Goal: Information Seeking & Learning: Find specific page/section

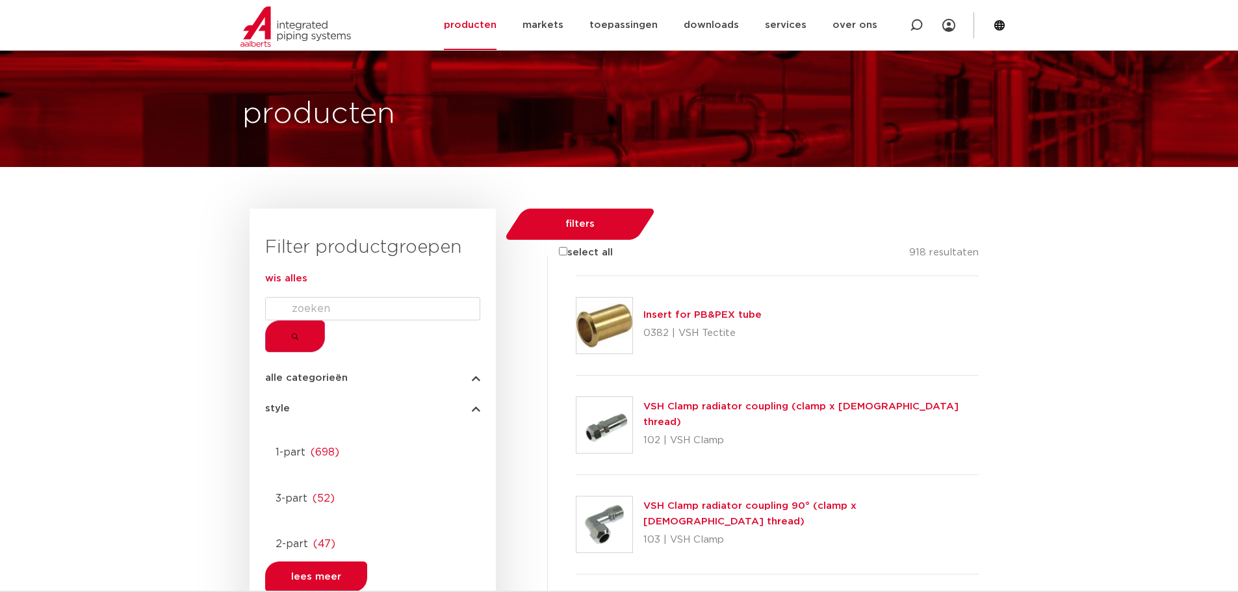
scroll to position [65, 0]
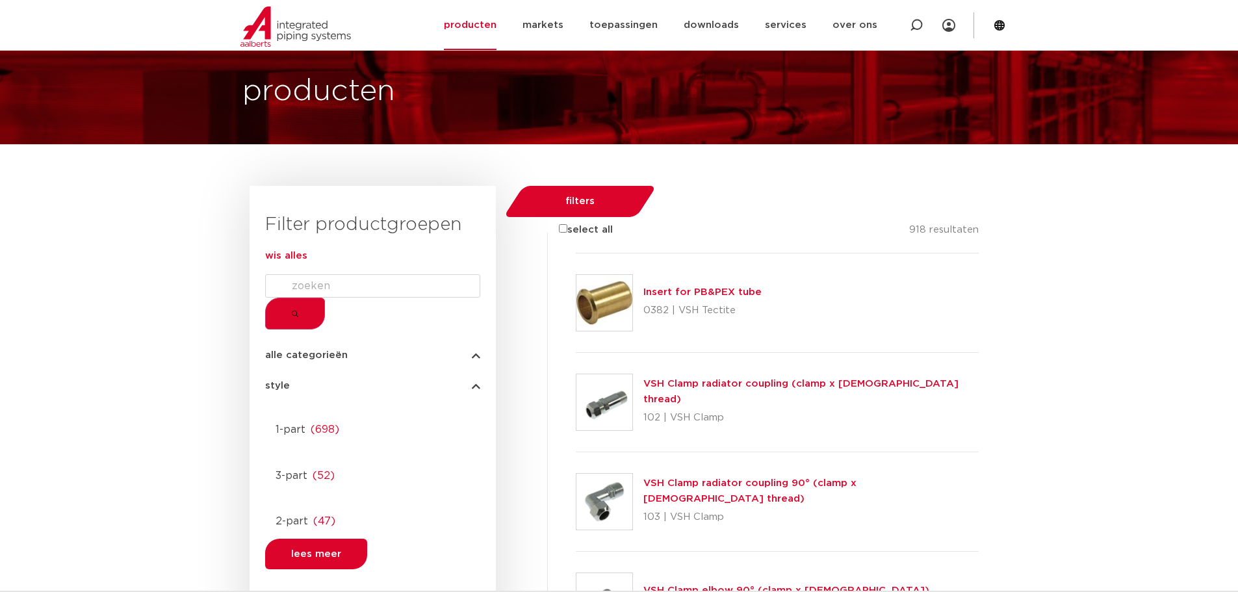
click at [348, 319] on form at bounding box center [372, 301] width 215 height 55
click at [352, 298] on input "Search" at bounding box center [372, 285] width 215 height 23
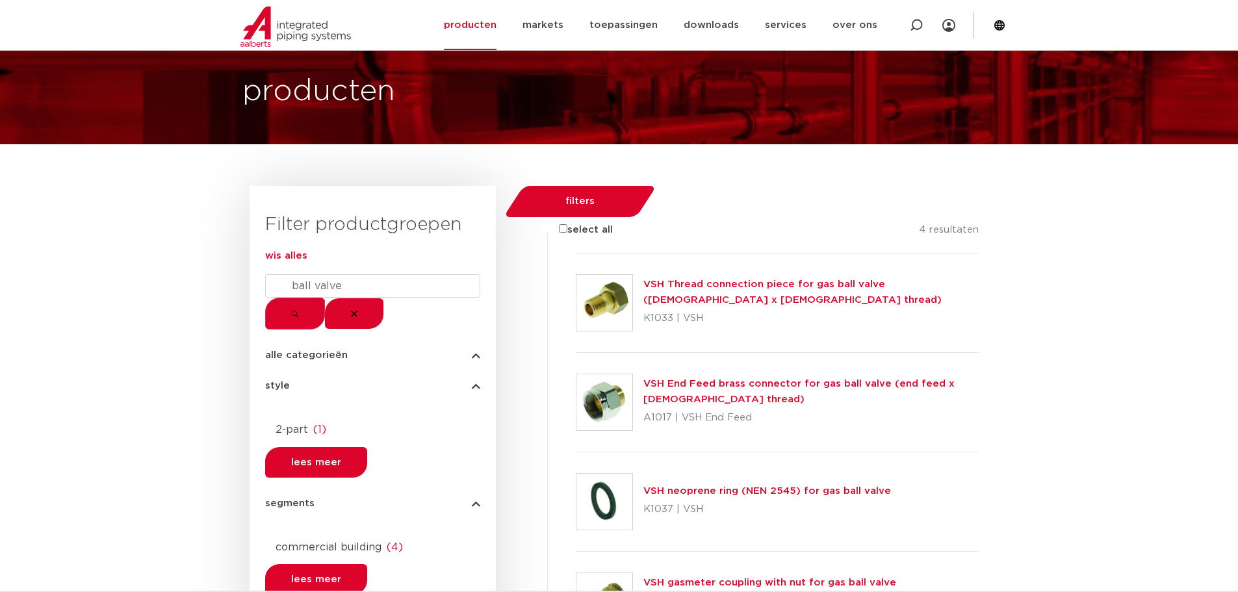
click at [412, 298] on input "ball valve" at bounding box center [372, 285] width 215 height 23
drag, startPoint x: 412, startPoint y: 304, endPoint x: 229, endPoint y: 301, distance: 183.3
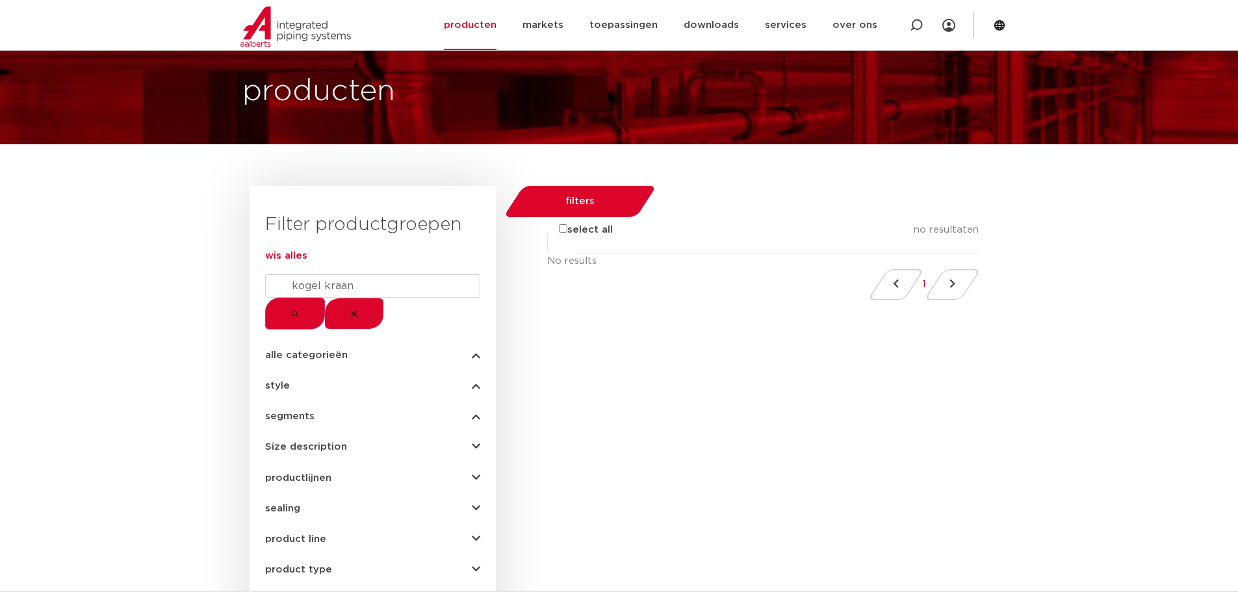
drag, startPoint x: 350, startPoint y: 339, endPoint x: 411, endPoint y: 330, distance: 61.0
click at [395, 330] on div "Filter productgroepen wis alles kogel kraan alle categorieën fittingen afsluite…" at bounding box center [373, 513] width 246 height 654
drag, startPoint x: 382, startPoint y: 300, endPoint x: 293, endPoint y: 272, distance: 92.7
click at [293, 272] on div "Filter productgroepen wis alles kogel kraan alle categorieën fittingen afsluite…" at bounding box center [373, 513] width 246 height 654
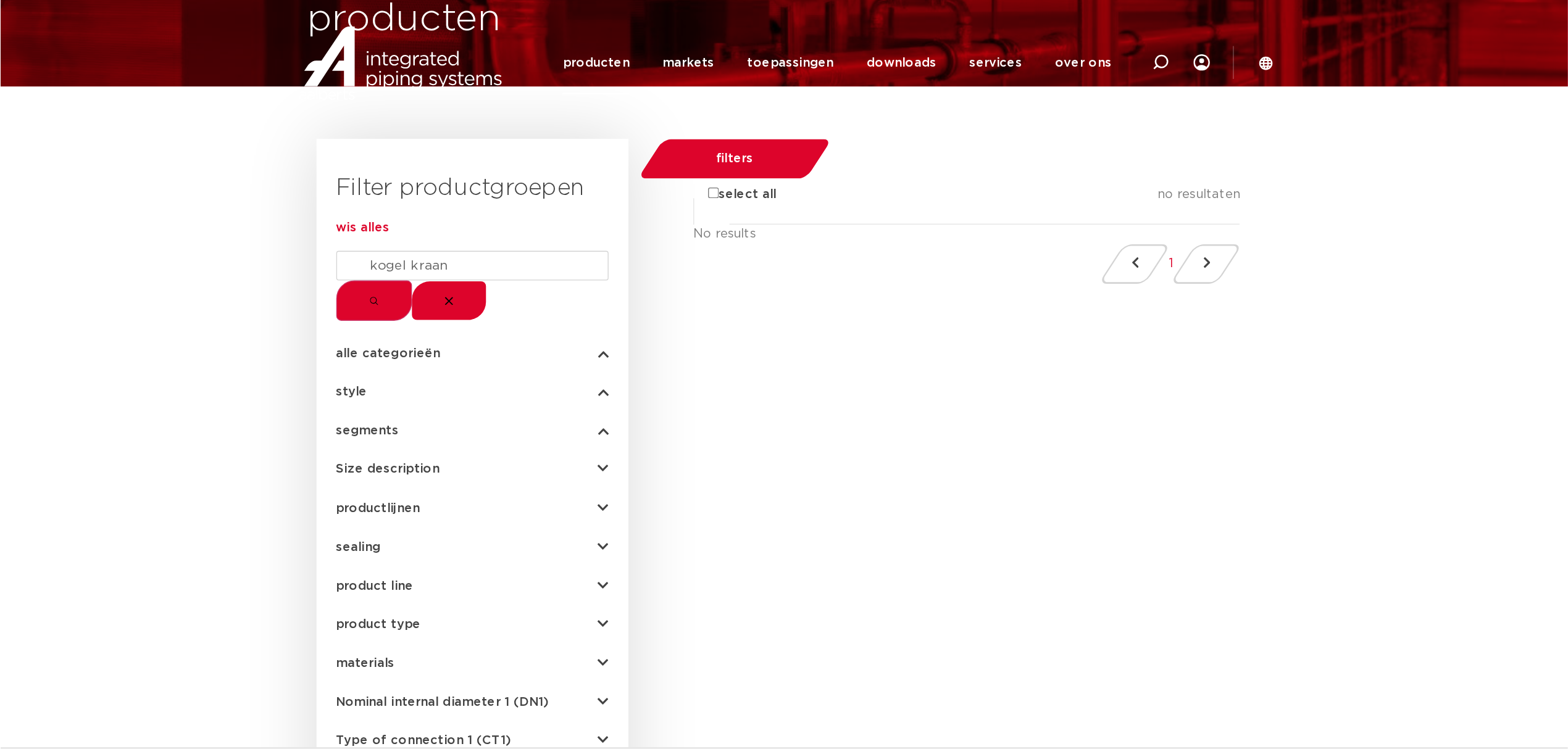
scroll to position [0, 0]
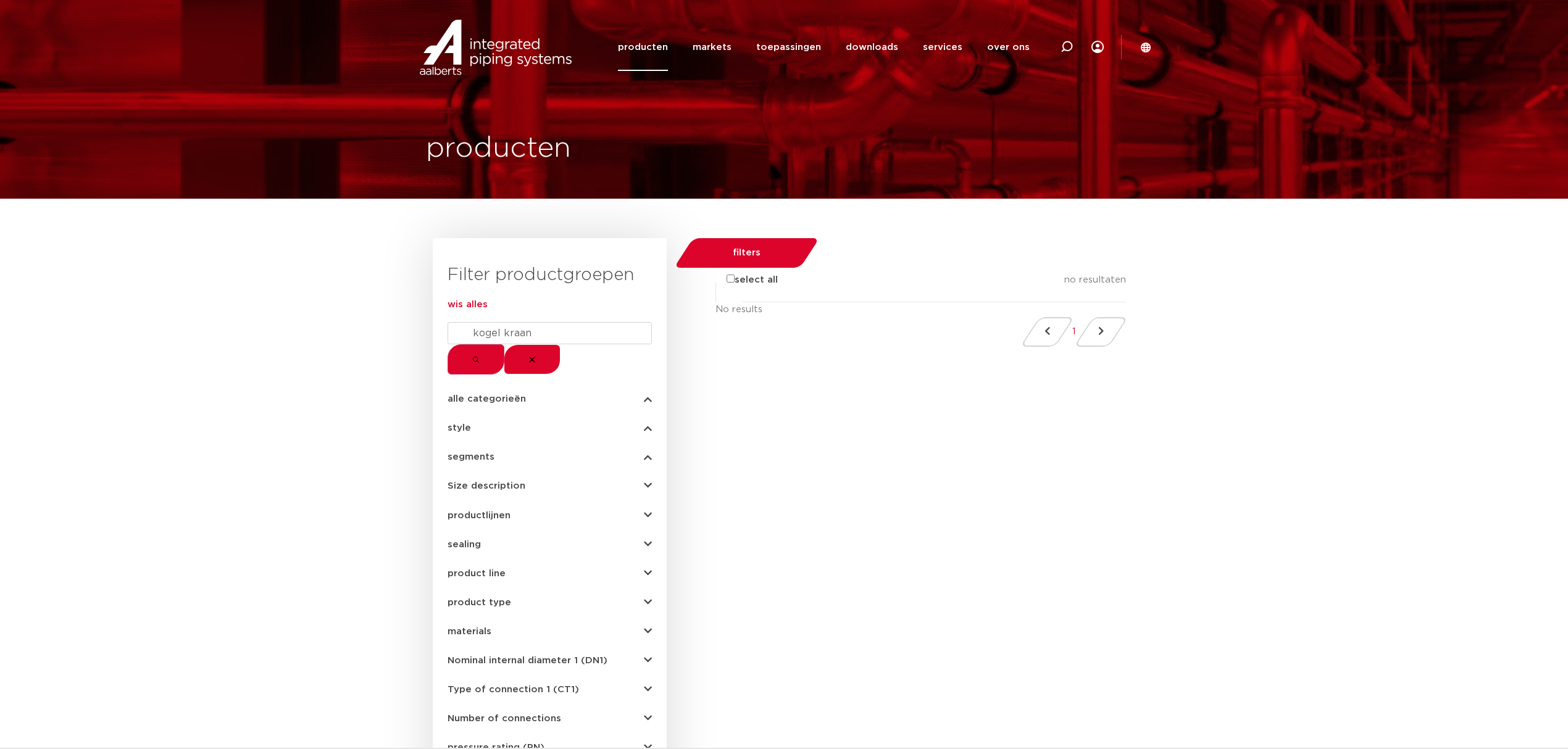
click at [850, 424] on div "filters select all no resultaten No results 1" at bounding box center [900, 583] width 468 height 690
click at [573, 345] on input "kogel kraan" at bounding box center [549, 332] width 204 height 22
click at [447, 345] on button "submit" at bounding box center [476, 360] width 57 height 30
drag, startPoint x: 588, startPoint y: 354, endPoint x: 129, endPoint y: 297, distance: 462.5
click at [129, 297] on div "Filter productgroepen wis alles kogel kraan alle categorieën fittingen afsluite…" at bounding box center [784, 734] width 1568 height 991
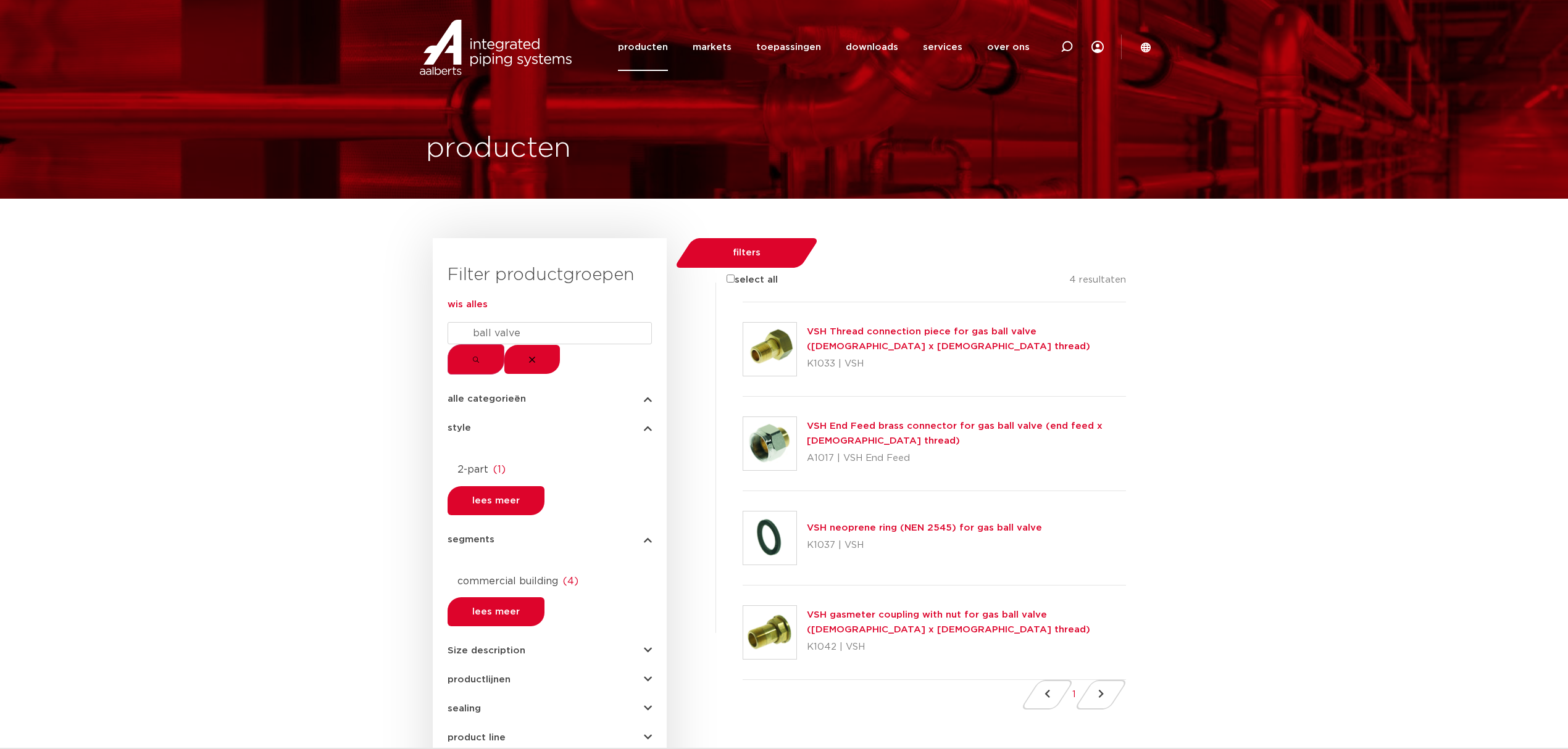
type input "ball valve"
